Goal: Find specific page/section: Find specific page/section

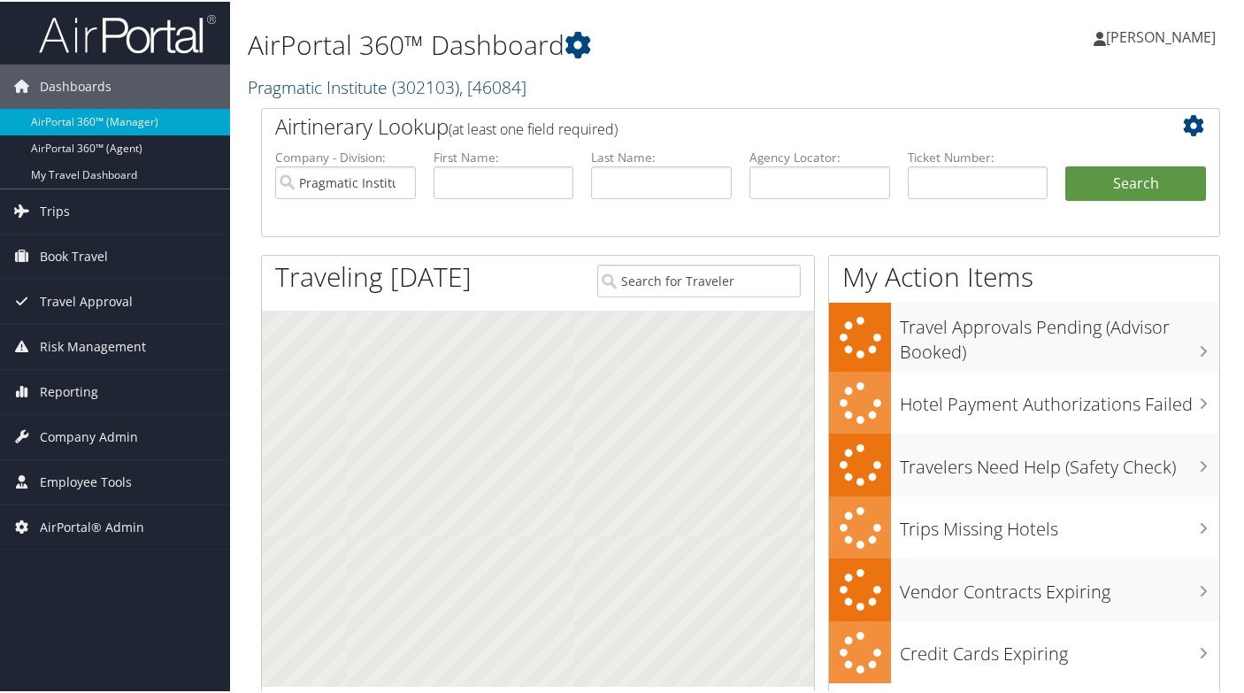
click at [480, 81] on span ", [ 46084 ]" at bounding box center [492, 85] width 67 height 24
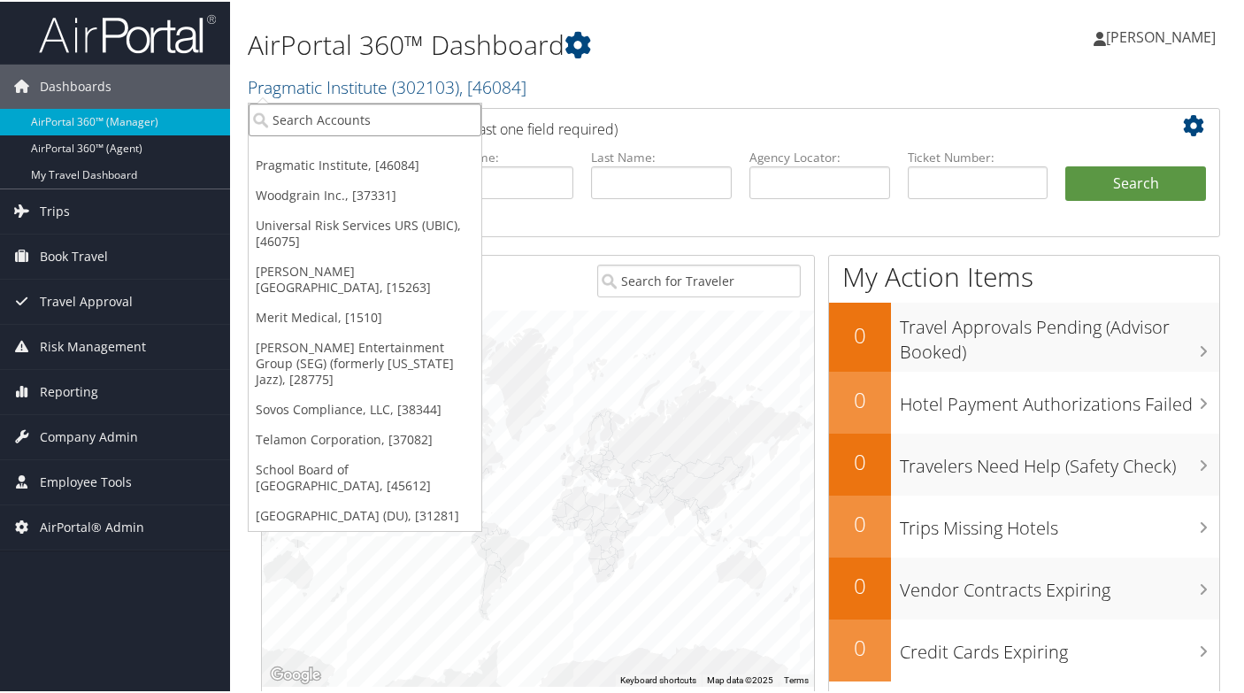
click at [376, 119] on input "search" at bounding box center [365, 118] width 233 height 33
paste input "Huf North America"
type input "Huf North America"
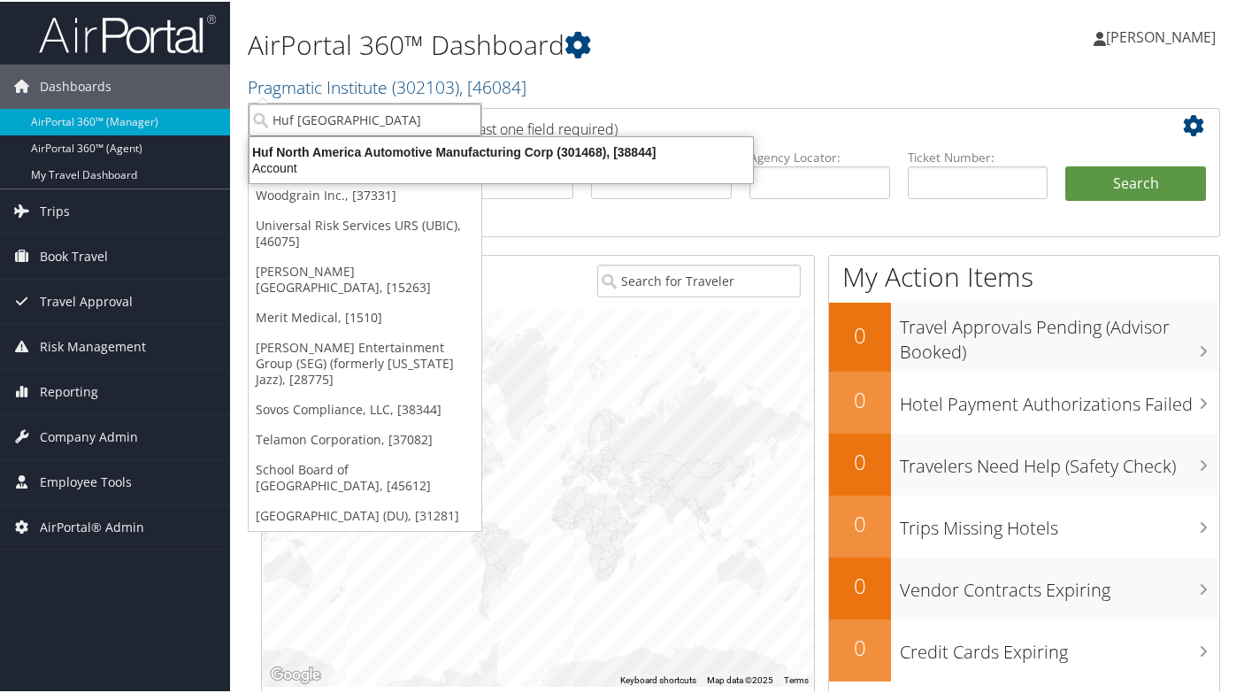
click at [376, 119] on input "Huf North America" at bounding box center [365, 118] width 233 height 33
click at [376, 119] on input "search" at bounding box center [365, 118] width 233 height 33
click at [369, 116] on input "search" at bounding box center [365, 118] width 233 height 33
paste input "Huf North America"
type input "Huf North America"
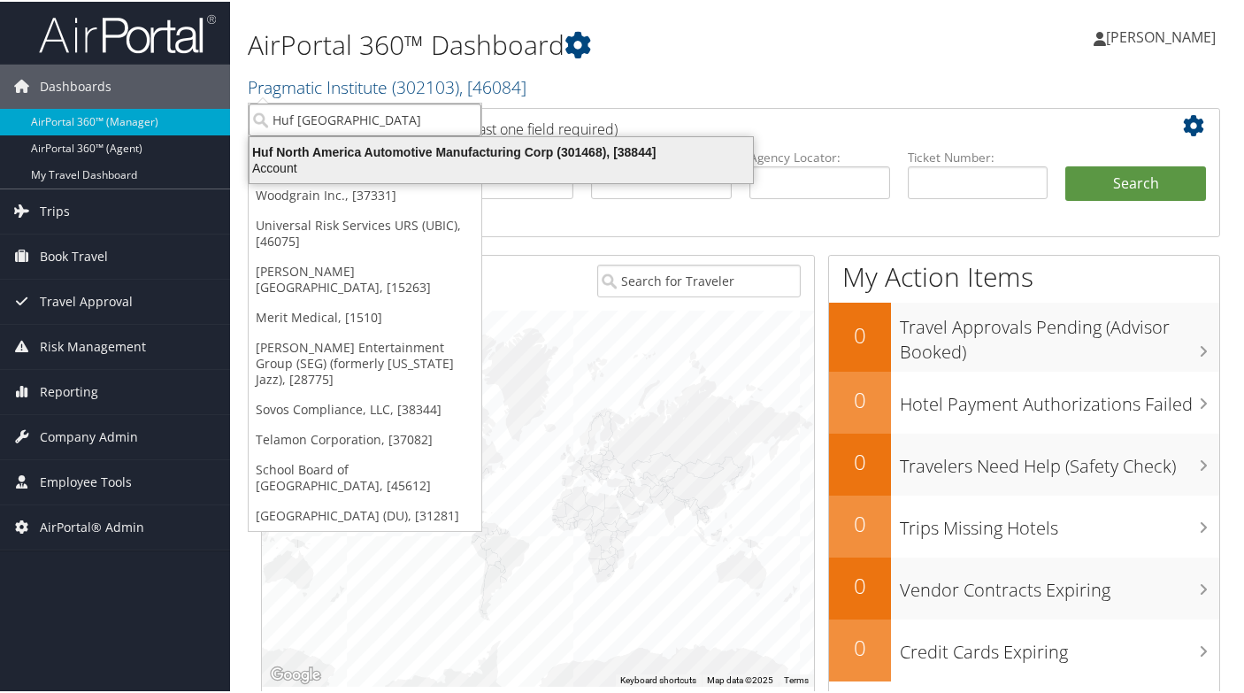
click at [376, 157] on div "Huf North America Automotive Manufacturing Corp (301468), [38844]" at bounding box center [501, 150] width 525 height 16
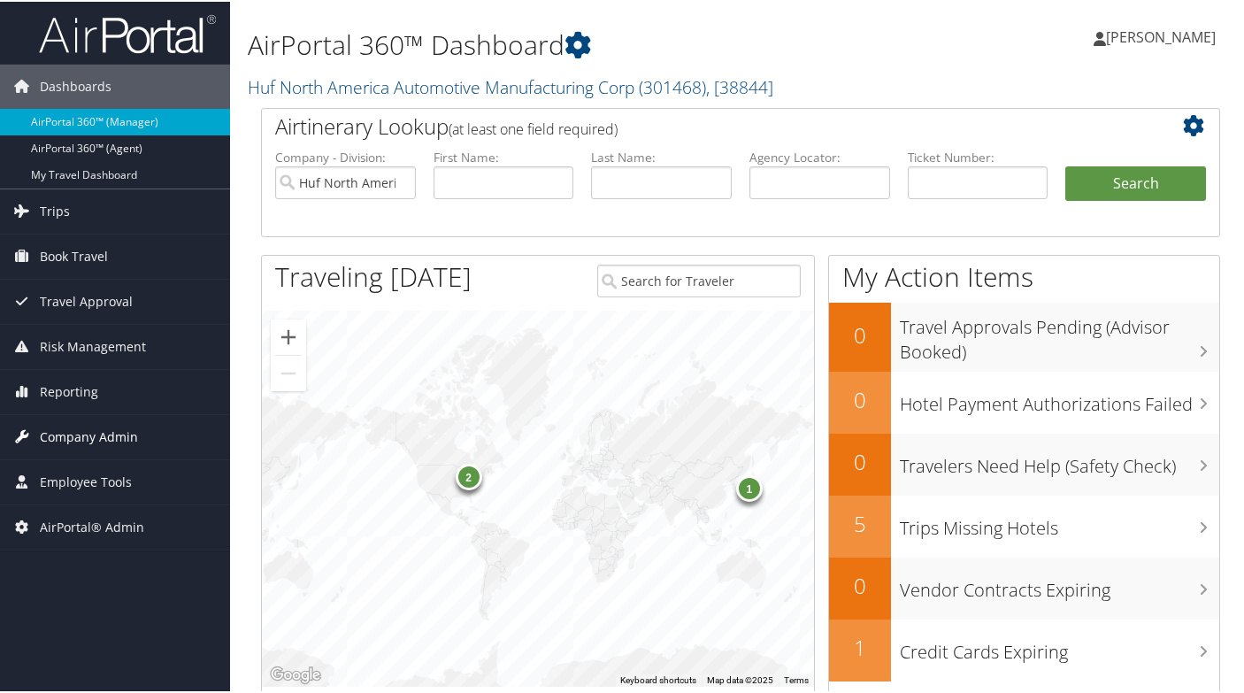
click at [162, 421] on link "Company Admin" at bounding box center [115, 435] width 230 height 44
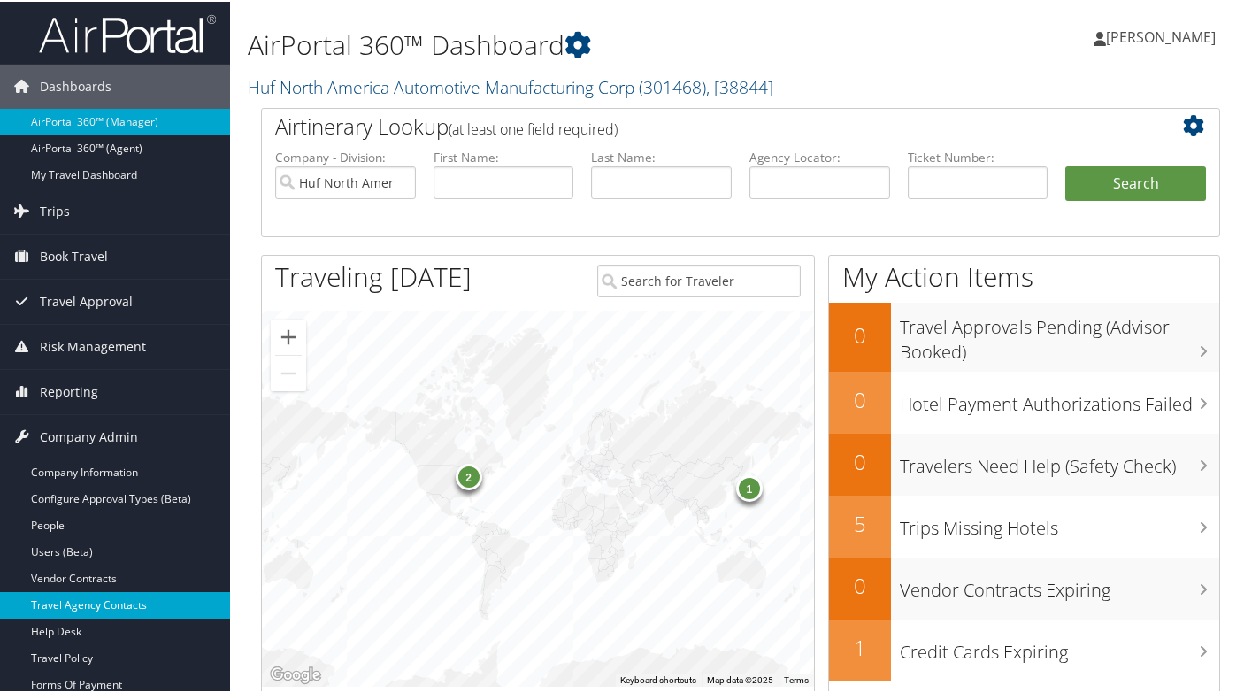
click at [112, 599] on link "Travel Agency Contacts" at bounding box center [115, 603] width 230 height 27
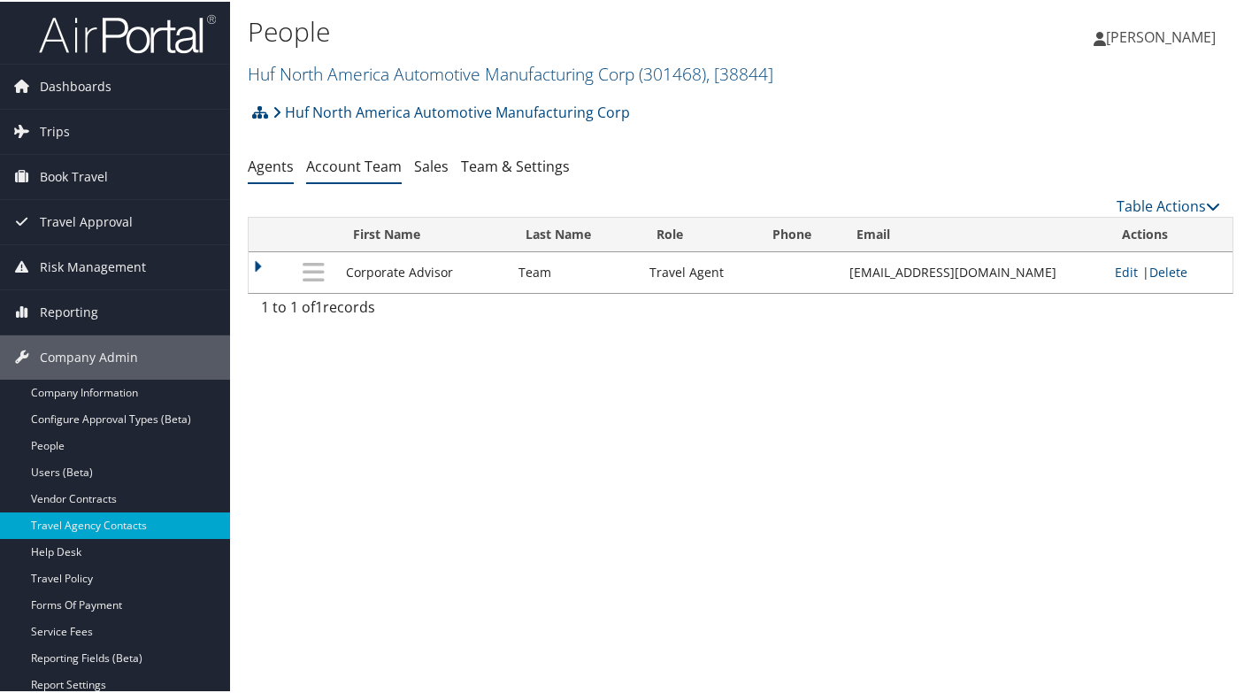
click at [340, 171] on link "Account Team" at bounding box center [354, 164] width 96 height 19
